Goal: Transaction & Acquisition: Register for event/course

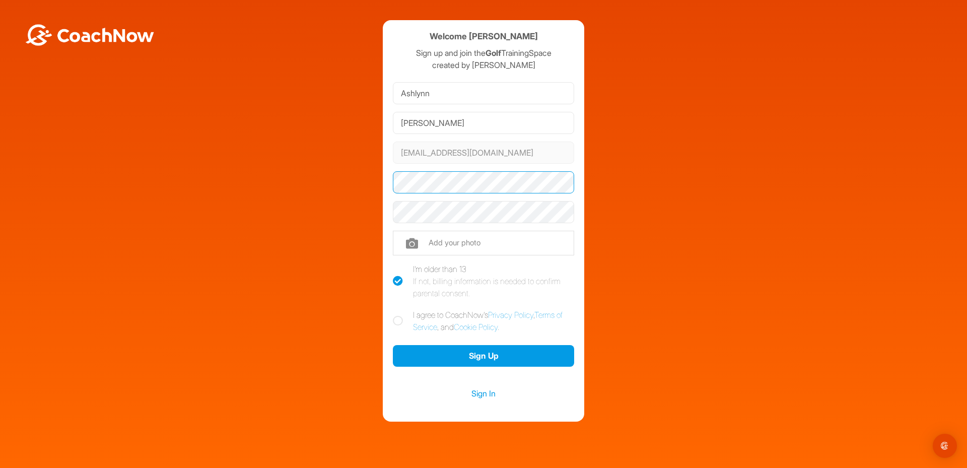
click at [0, 467] on com-1password-button at bounding box center [0, 468] width 0 height 0
click at [393, 323] on icon at bounding box center [398, 321] width 10 height 10
click at [393, 315] on input "I agree to CoachNow's Privacy Policy , Terms of Service , and Cookie Policy ." at bounding box center [396, 312] width 7 height 7
checkbox input "true"
click at [478, 357] on button "Sign Up" at bounding box center [483, 356] width 181 height 22
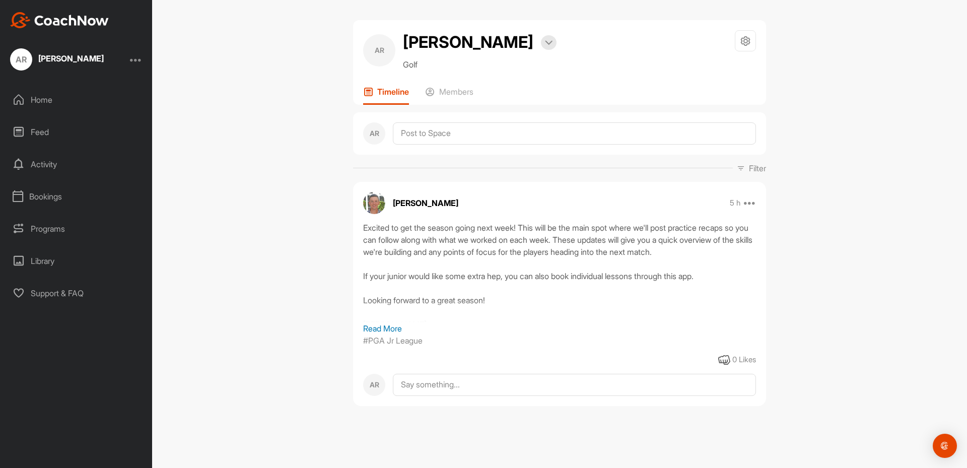
click at [71, 226] on div "Programs" at bounding box center [77, 228] width 142 height 25
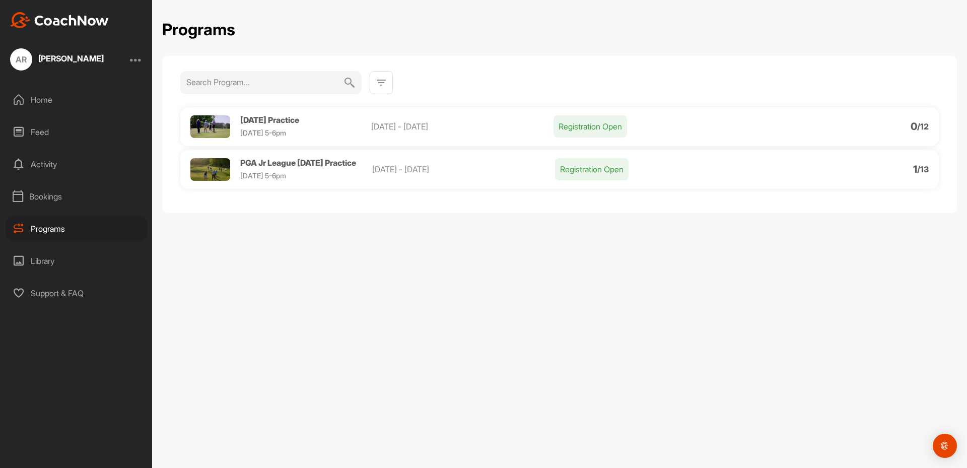
click at [568, 129] on p "Registration Open" at bounding box center [591, 126] width 74 height 22
